Goal: Find specific page/section: Find specific page/section

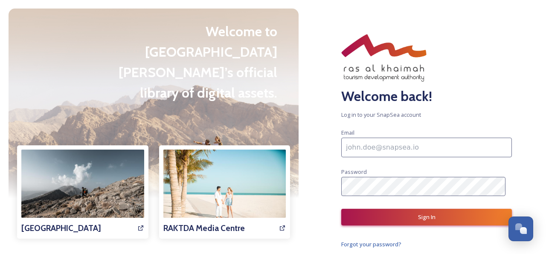
click at [393, 154] on input at bounding box center [426, 148] width 171 height 20
paste input "[PERSON_NAME][EMAIL_ADDRESS][DOMAIN_NAME]"
type input "[PERSON_NAME][EMAIL_ADDRESS][DOMAIN_NAME]"
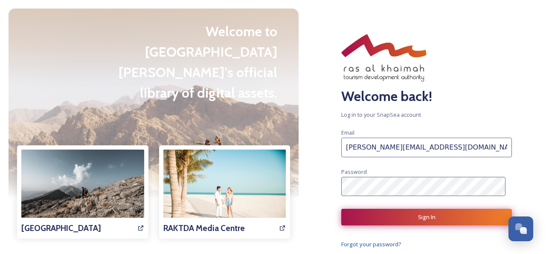
click at [380, 217] on button "Sign In" at bounding box center [426, 217] width 171 height 17
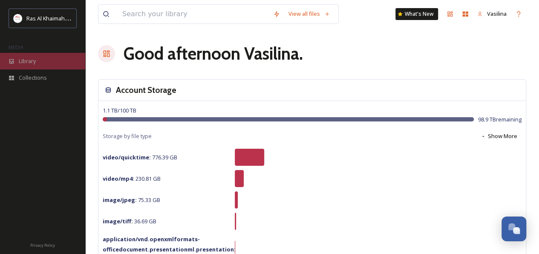
click at [35, 60] on span "Library" at bounding box center [27, 61] width 17 height 8
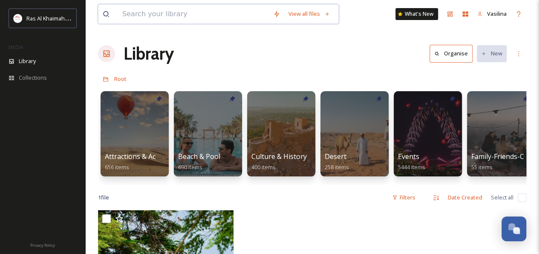
click at [156, 18] on input at bounding box center [193, 14] width 151 height 19
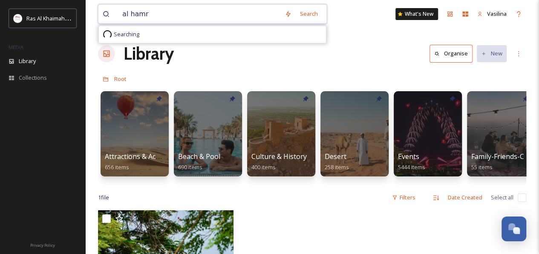
type input "[PERSON_NAME]"
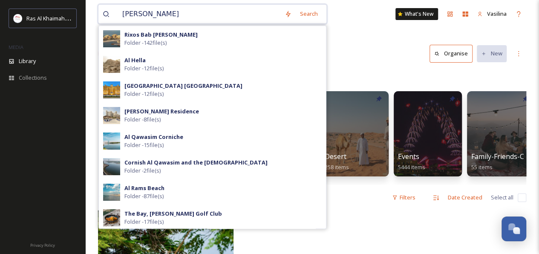
drag, startPoint x: 179, startPoint y: 15, endPoint x: 105, endPoint y: 15, distance: 74.2
click at [105, 15] on div "[PERSON_NAME]" at bounding box center [192, 14] width 178 height 19
